Goal: Information Seeking & Learning: Learn about a topic

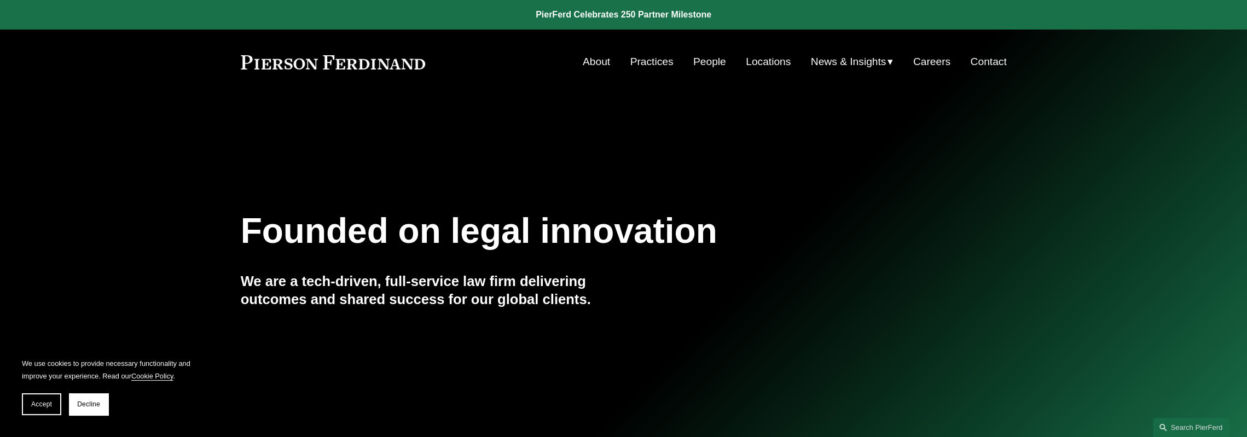
click at [711, 60] on link "People" at bounding box center [709, 61] width 33 height 21
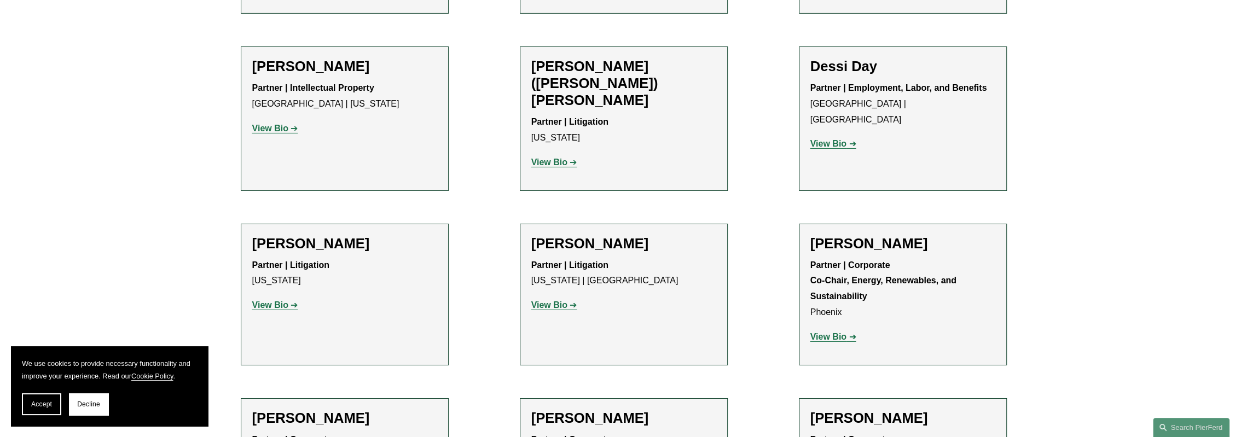
scroll to position [3611, 0]
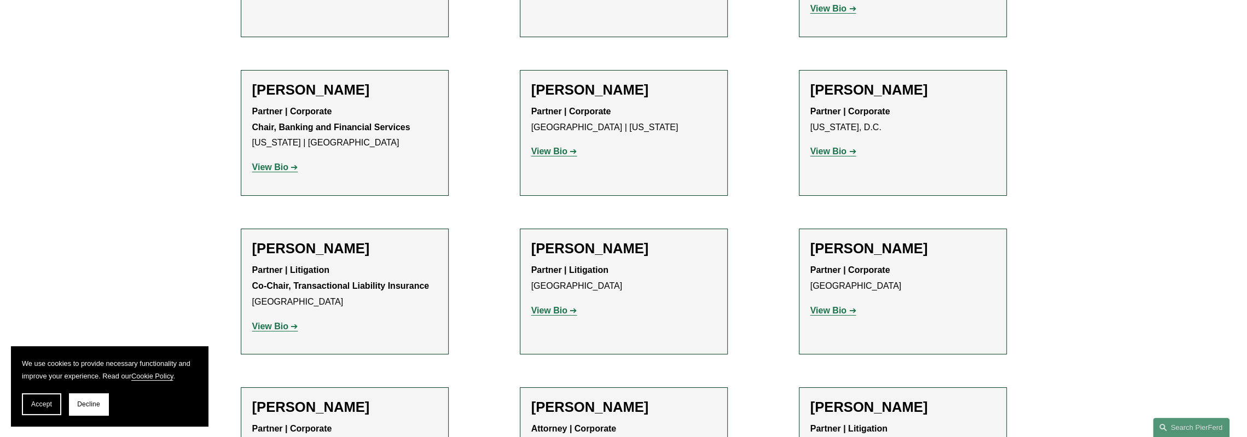
click at [579, 240] on h2 "[PERSON_NAME]" at bounding box center [623, 248] width 185 height 17
click at [553, 306] on strong "View Bio" at bounding box center [549, 310] width 36 height 9
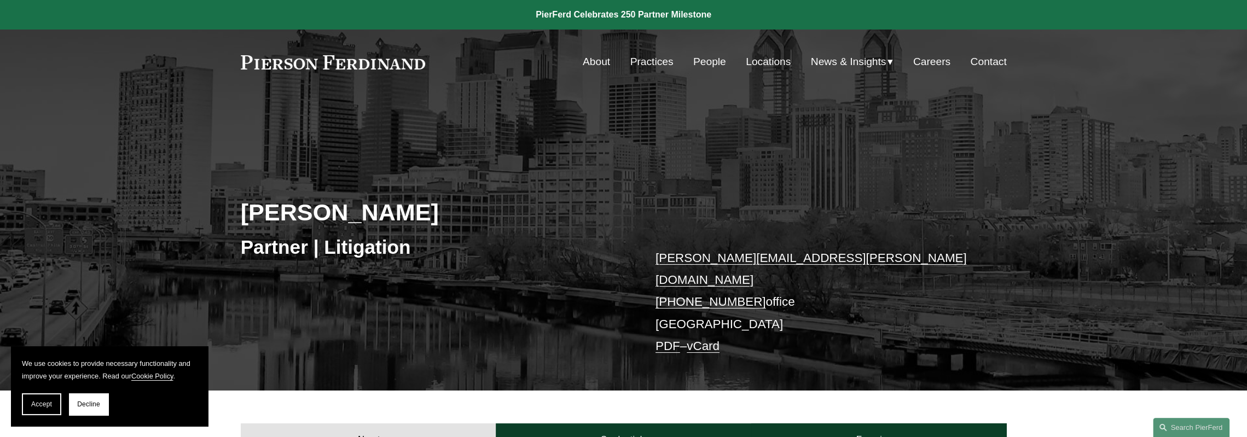
scroll to position [383, 0]
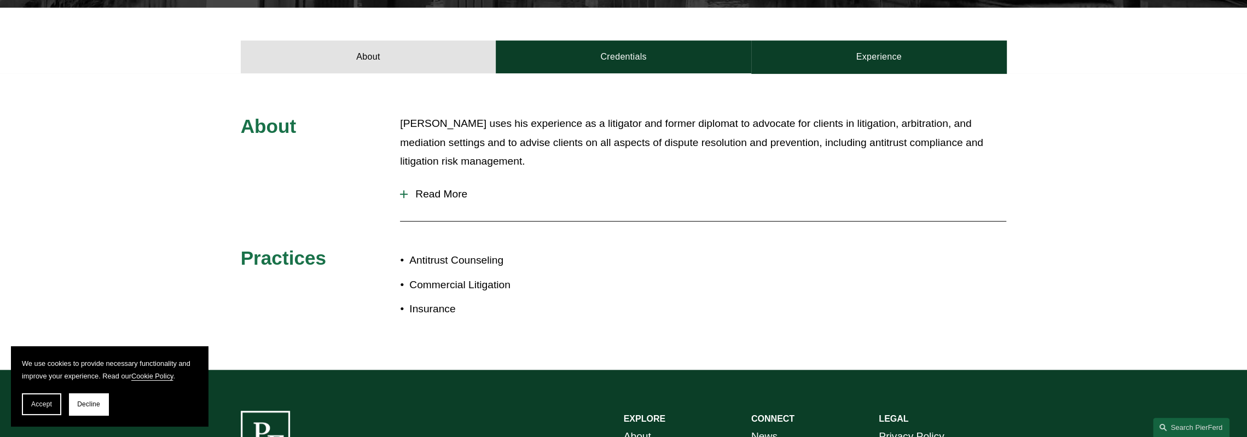
click at [432, 188] on span "Read More" at bounding box center [707, 194] width 599 height 12
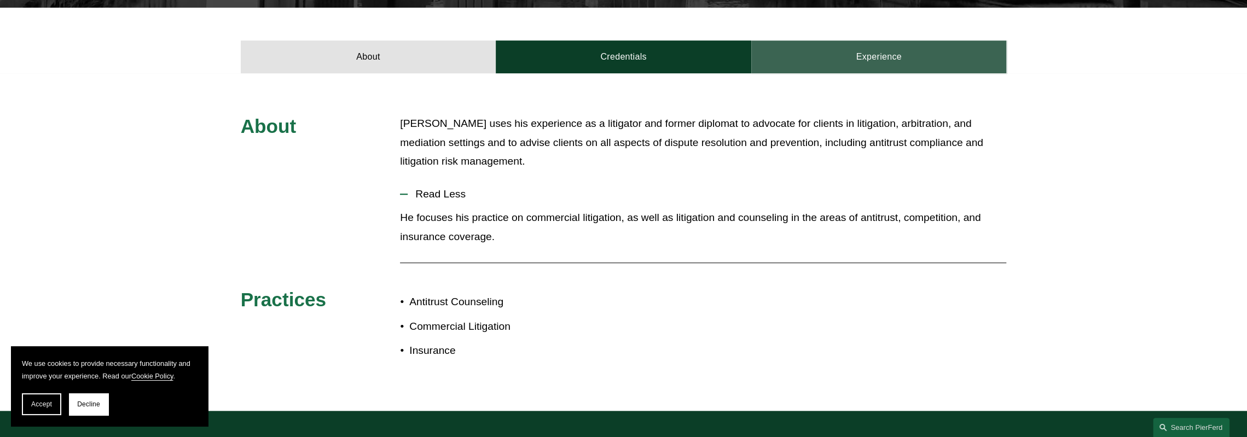
click at [852, 44] on link "Experience" at bounding box center [879, 56] width 256 height 33
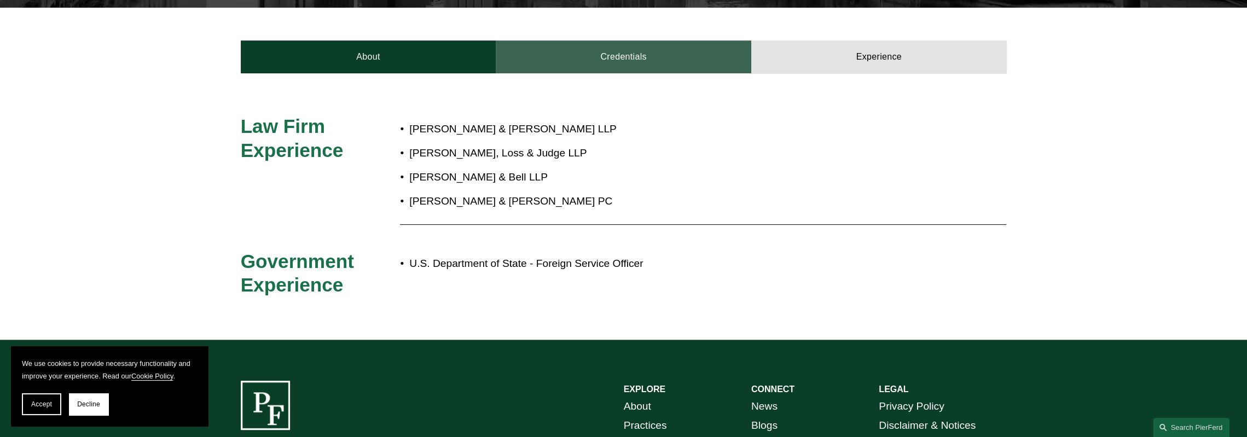
click at [614, 45] on link "Credentials" at bounding box center [624, 56] width 256 height 33
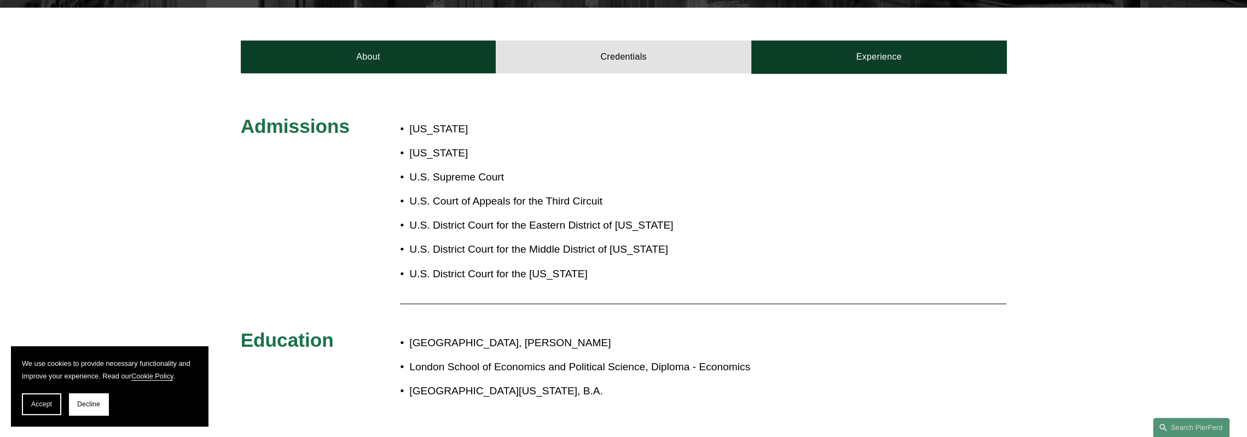
click at [413, 81] on div "Admissions Pennsylvania District of Columbia U.S. Supreme Court U.S. Court of A…" at bounding box center [623, 262] width 1247 height 379
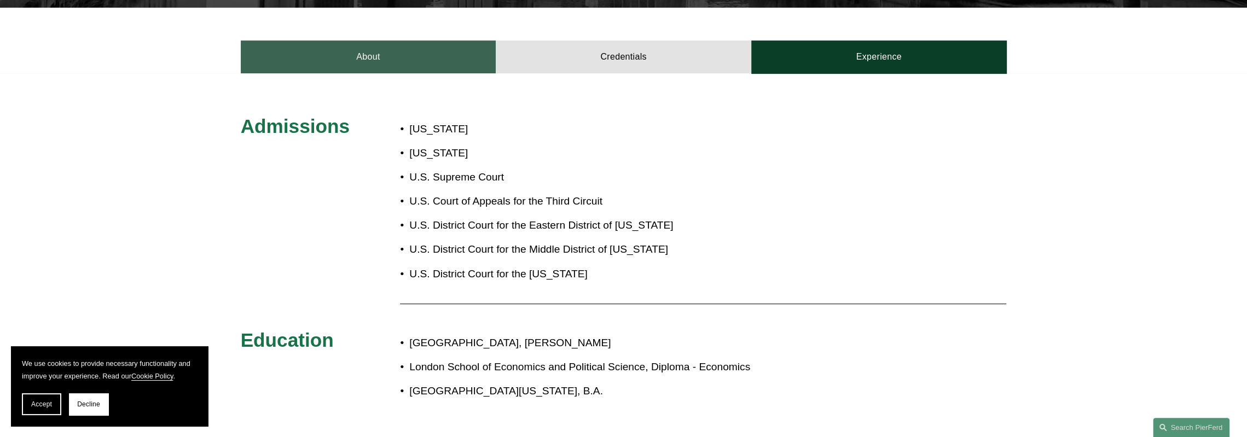
click at [391, 48] on link "About" at bounding box center [369, 56] width 256 height 33
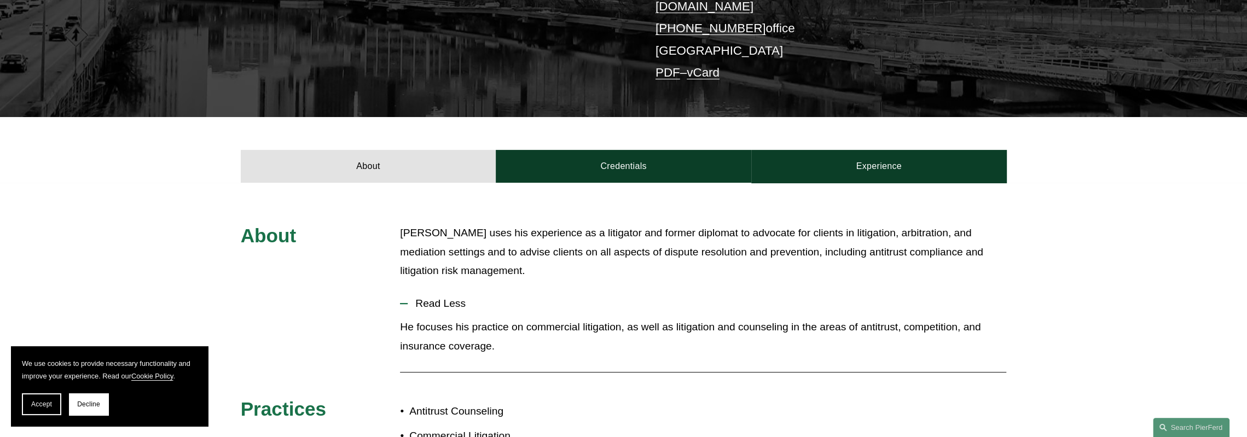
scroll to position [109, 0]
